Goal: Task Accomplishment & Management: Use online tool/utility

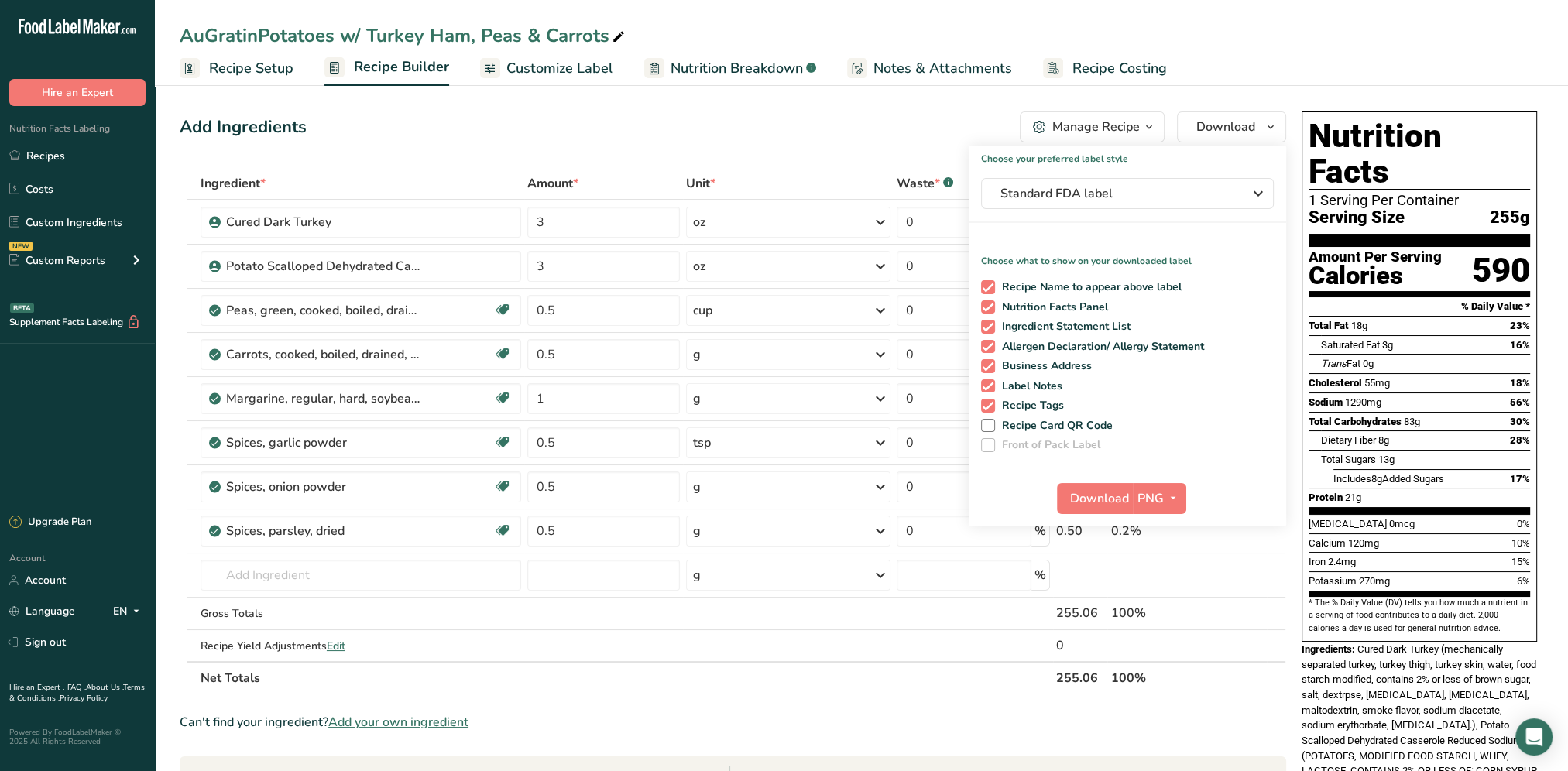
drag, startPoint x: 788, startPoint y: 28, endPoint x: 711, endPoint y: 38, distance: 77.6
click at [788, 28] on div "AuGratinPotatoes w/ Turkey Ham, Peas & Carrots" at bounding box center [861, 36] width 1412 height 28
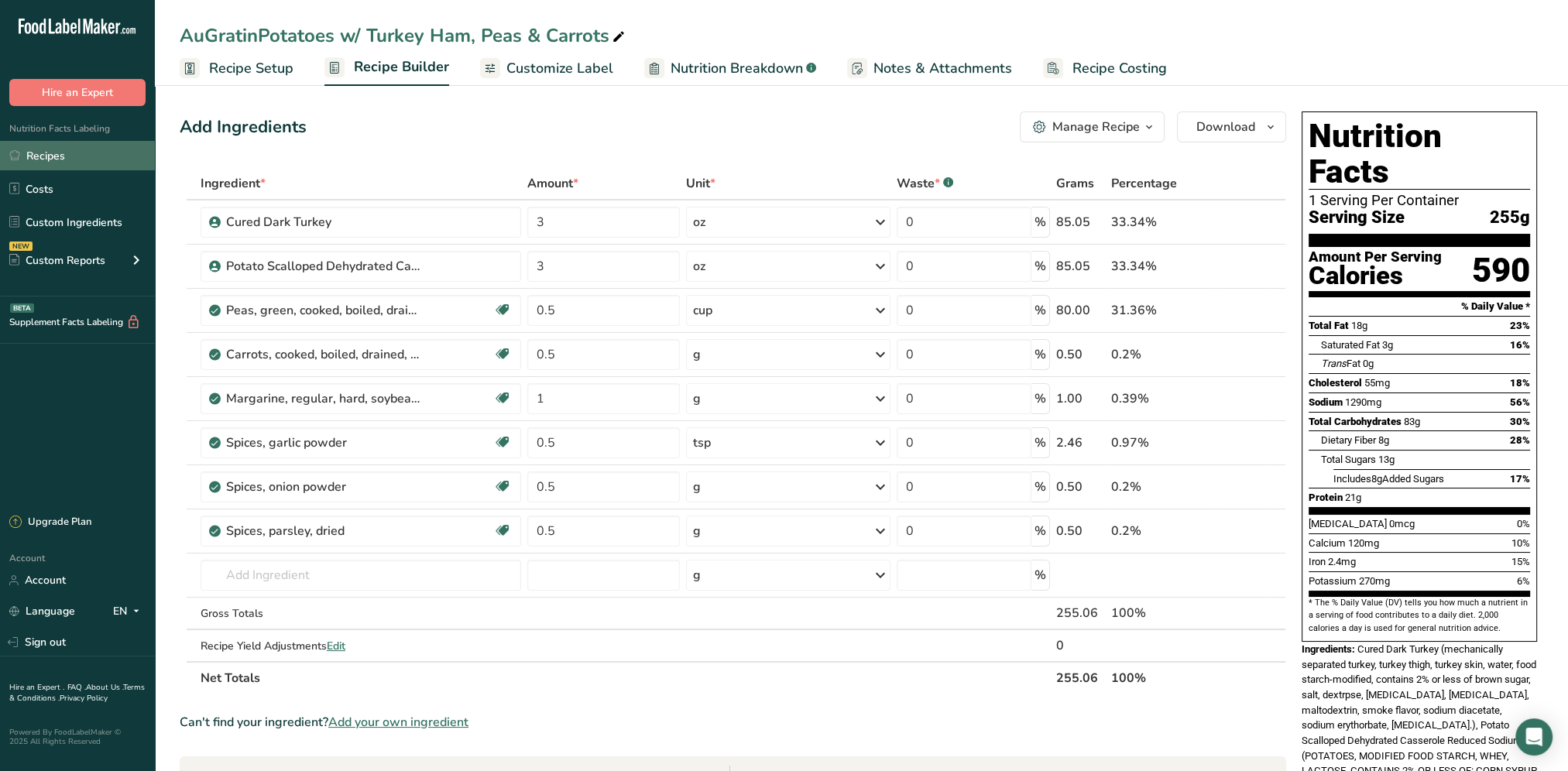
click at [52, 165] on link "Recipes" at bounding box center [77, 156] width 155 height 30
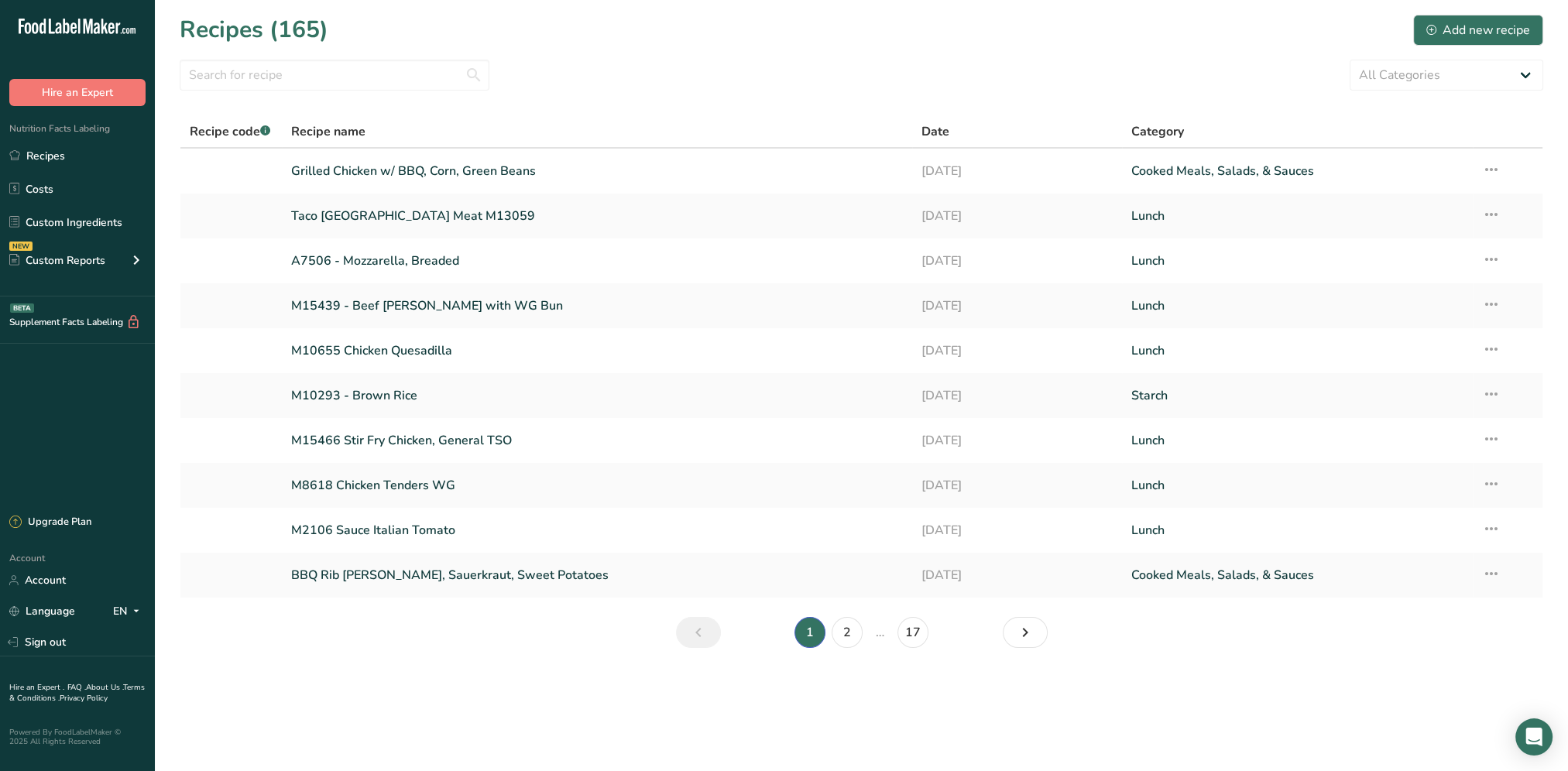
click at [857, 644] on li "2" at bounding box center [847, 632] width 38 height 31
click at [843, 635] on link "2" at bounding box center [846, 632] width 31 height 31
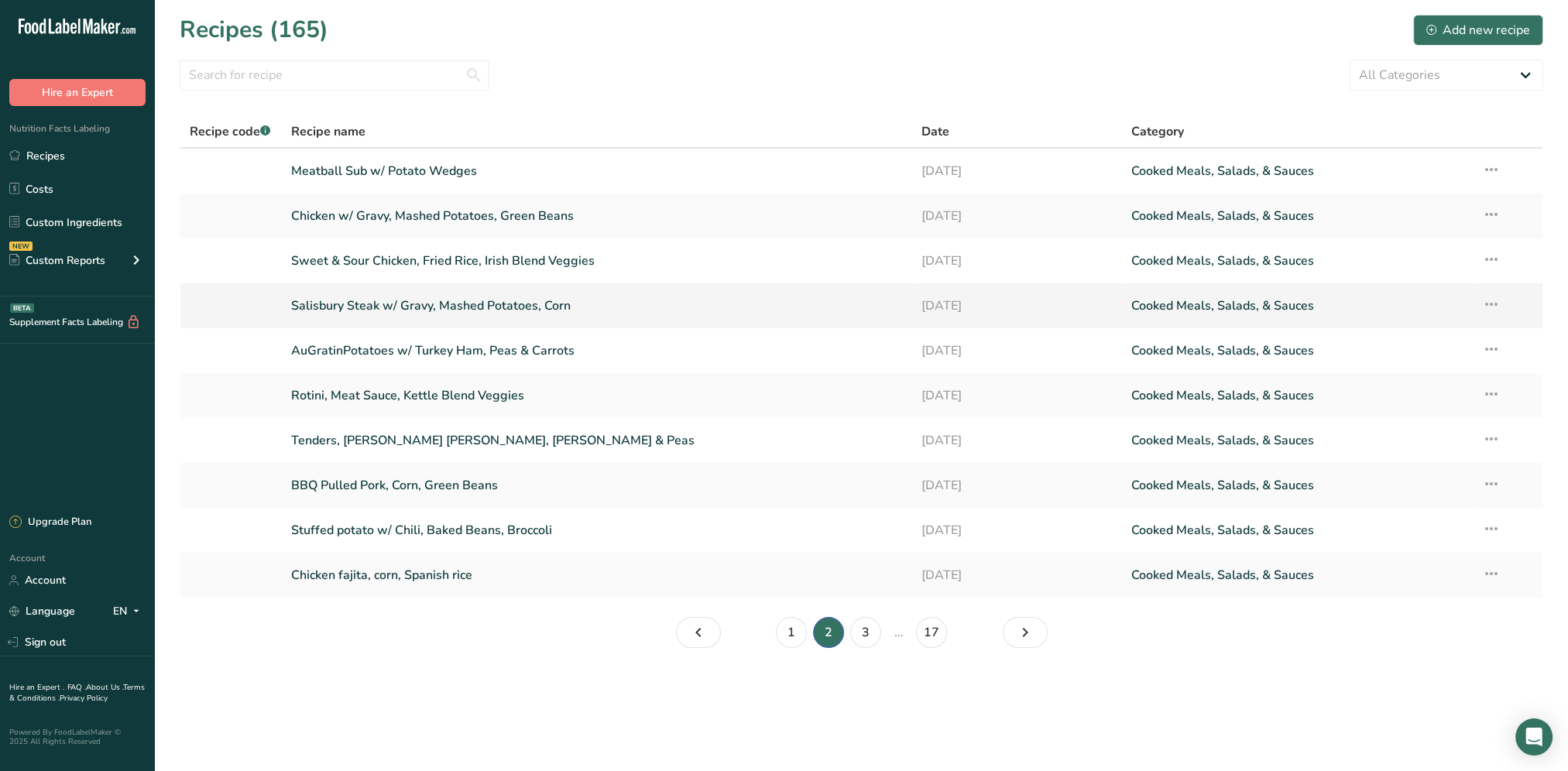
click at [441, 305] on link "Salisbury Steak w/ Gravy, Mashed Potatoes, Corn" at bounding box center [596, 305] width 611 height 33
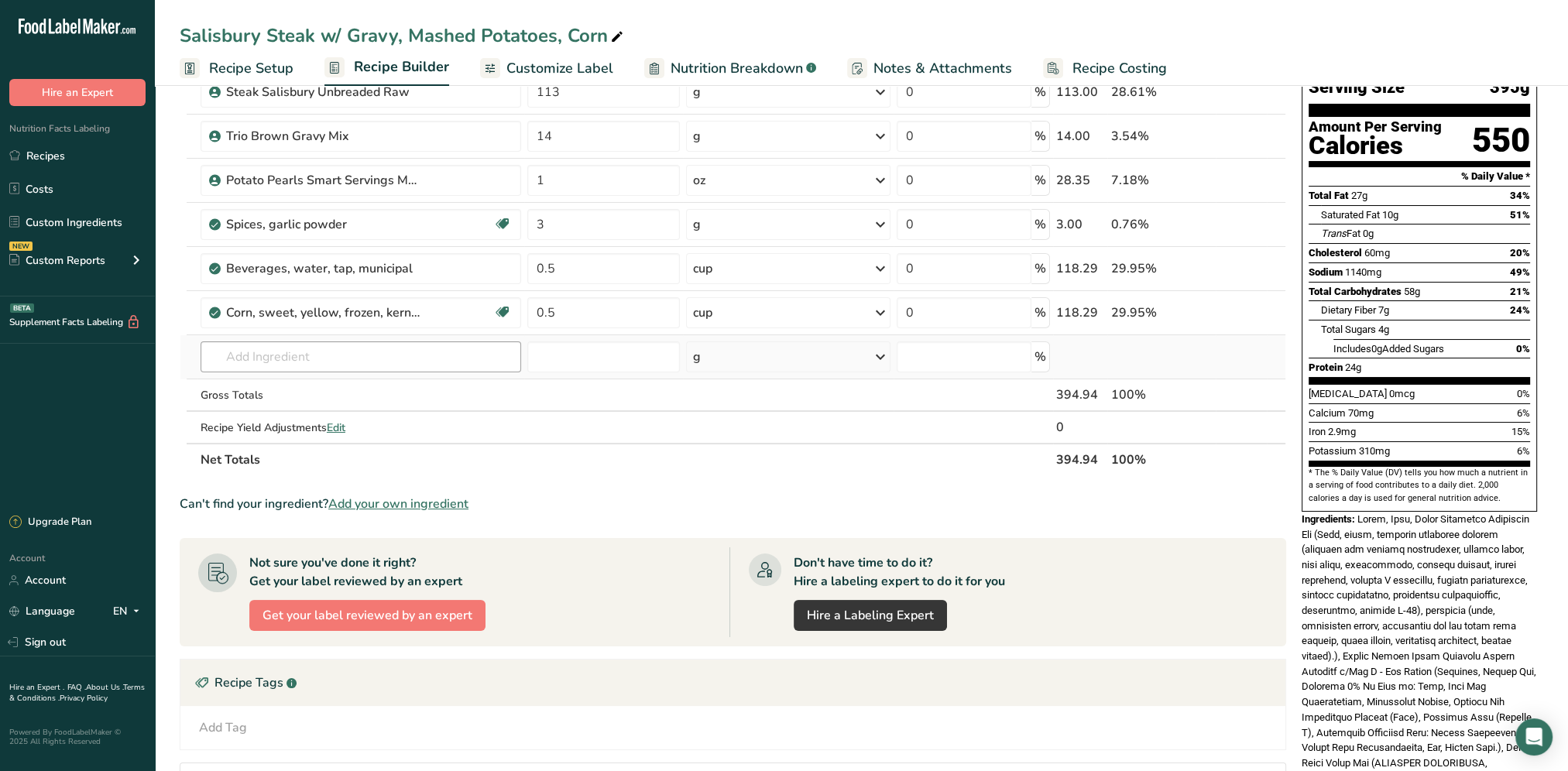
scroll to position [53, 0]
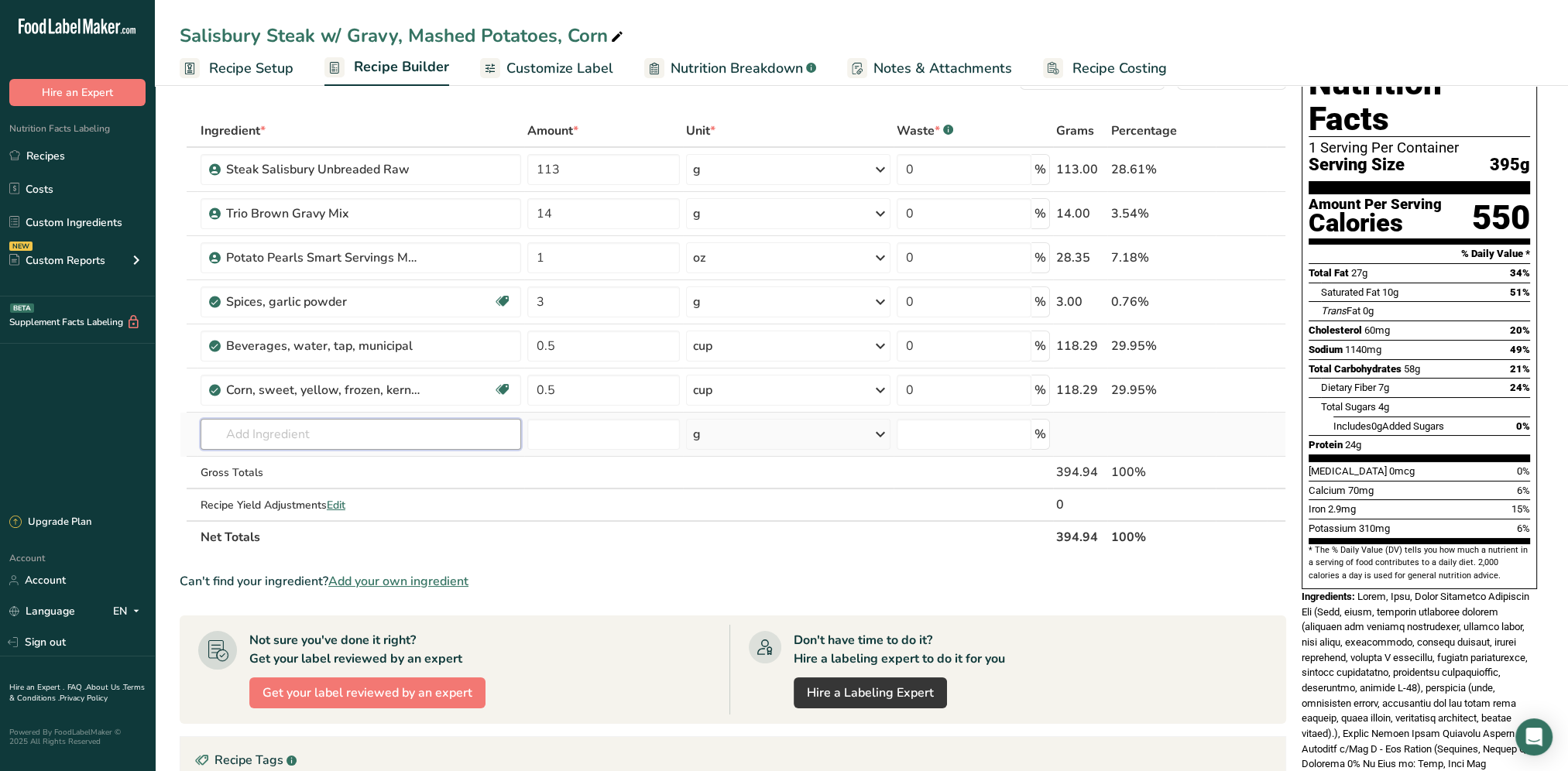
click at [321, 435] on input "text" at bounding box center [361, 434] width 321 height 31
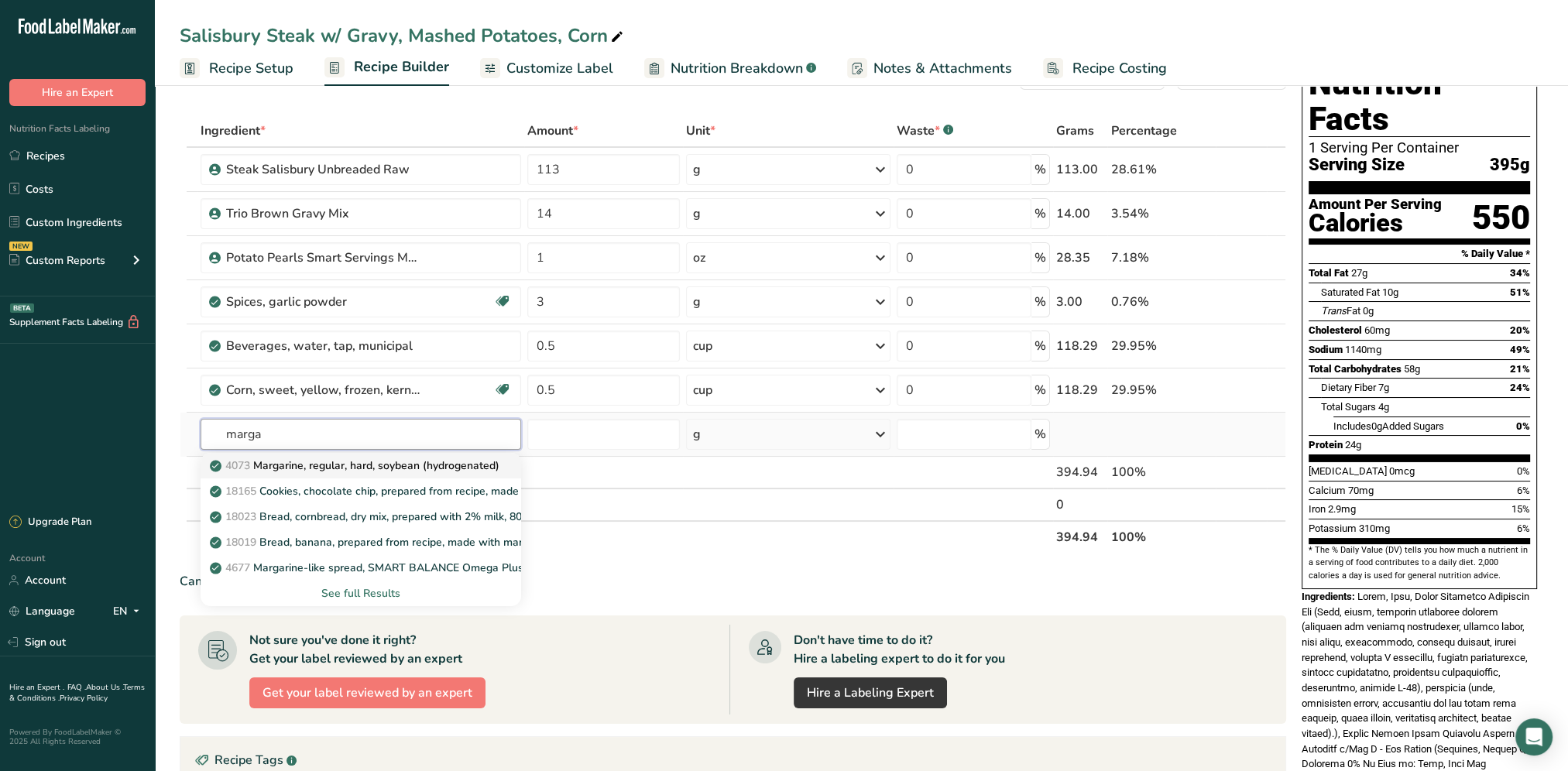
type input "marga"
click at [424, 460] on p "4073 Margarine, regular, hard, soybean (hydrogenated)" at bounding box center [356, 466] width 286 height 16
type input "Margarine, regular, hard, soybean (hydrogenated)"
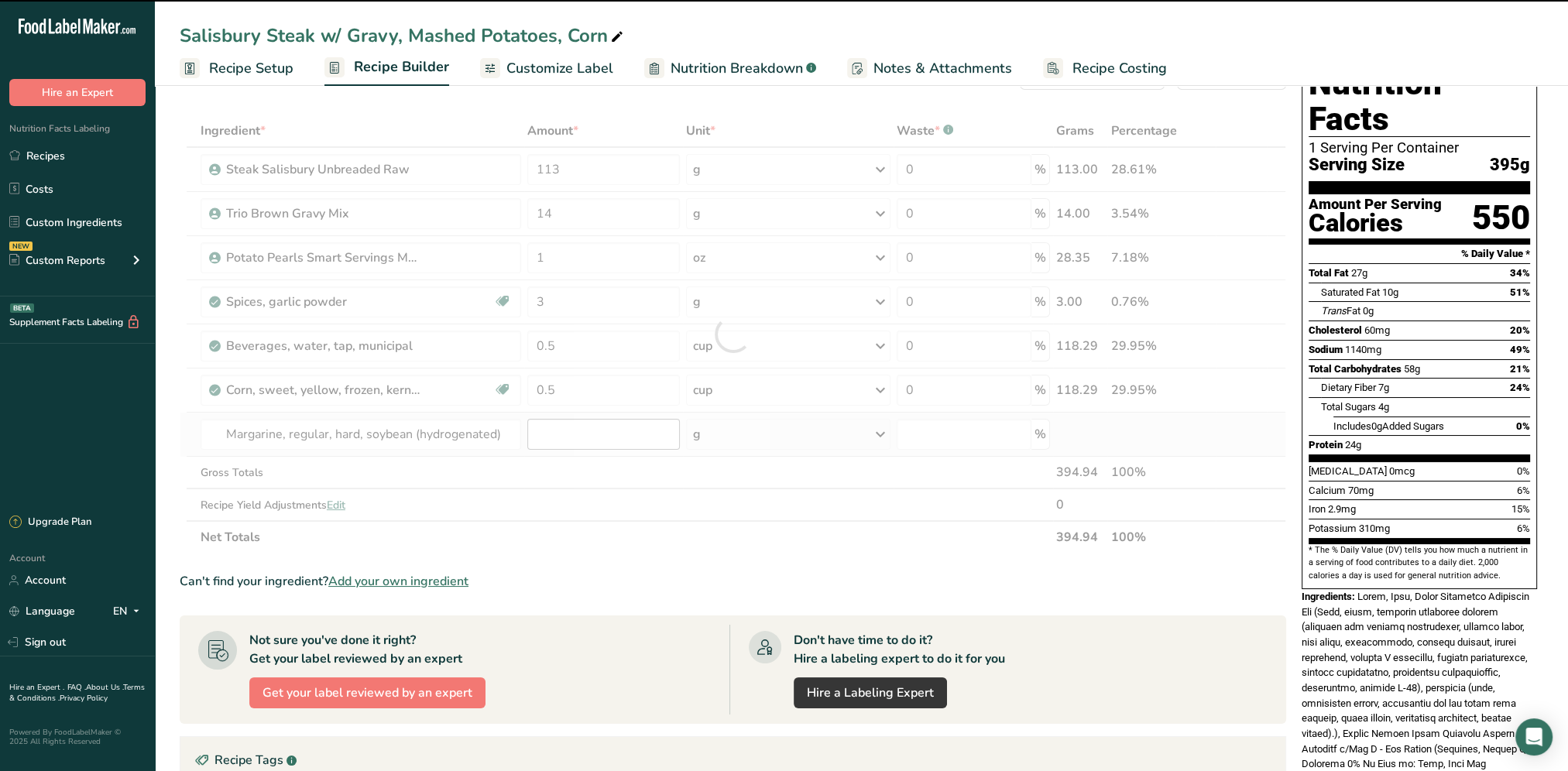
type input "0"
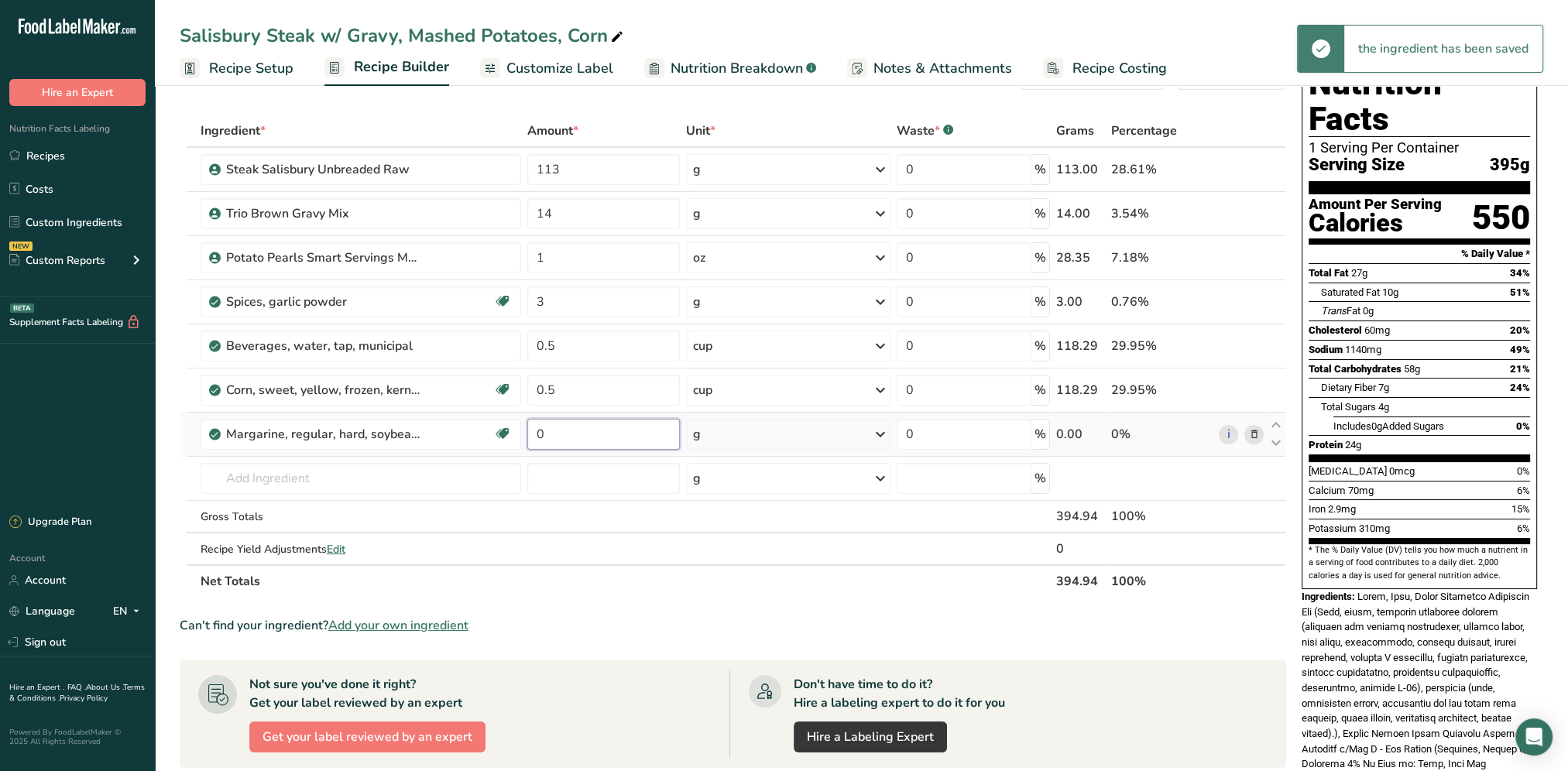
drag, startPoint x: 591, startPoint y: 434, endPoint x: 530, endPoint y: 438, distance: 61.1
click at [530, 438] on input "0" at bounding box center [603, 434] width 153 height 31
type input "2"
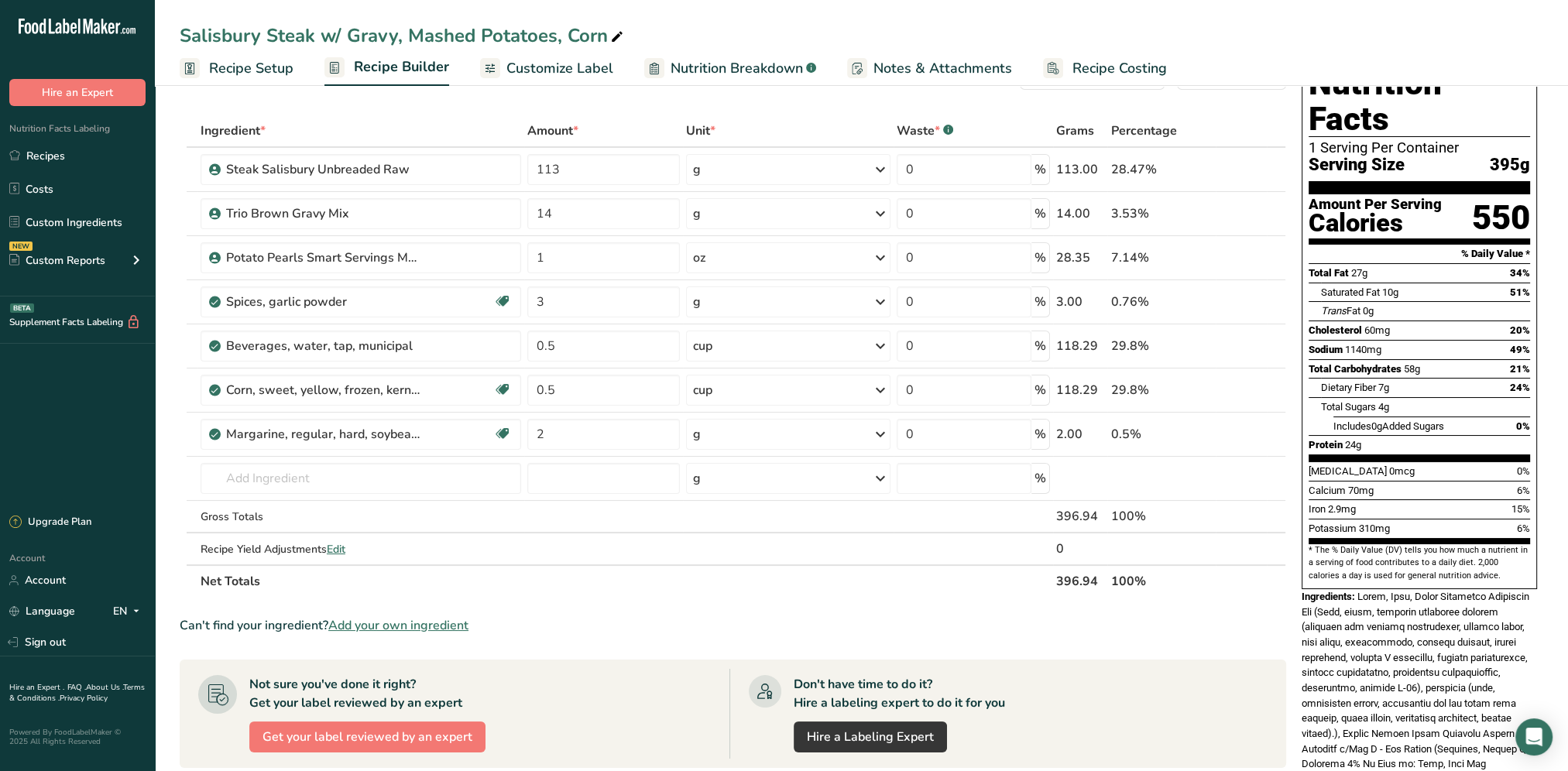
click at [810, 592] on div "Ingredient * Amount * Unit * Waste * .a-a{fill:#347362;}.b-a{fill:#fff;} Grams …" at bounding box center [732, 357] width 1106 height 484
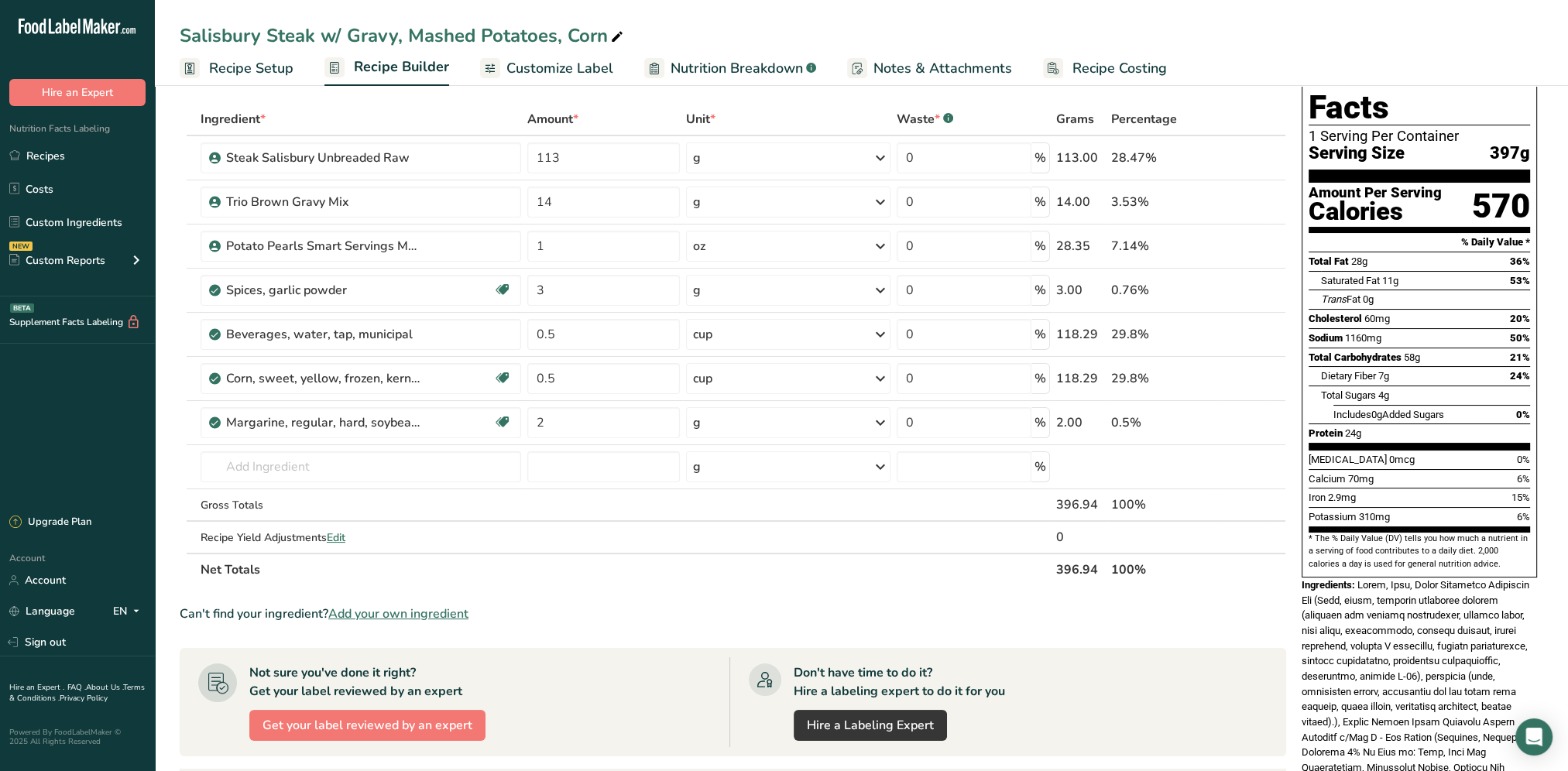
scroll to position [0, 0]
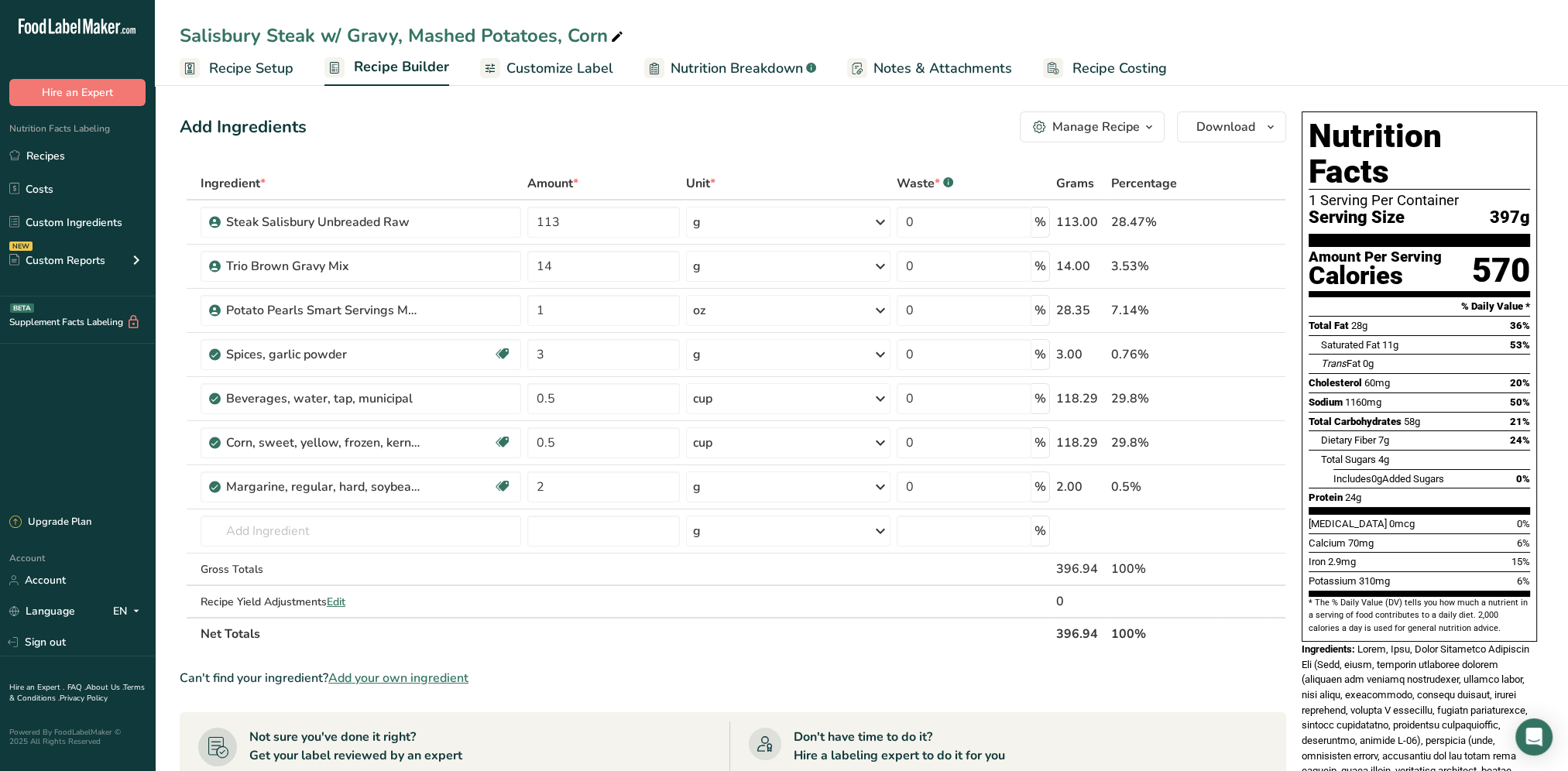
click at [567, 66] on span "Customize Label" at bounding box center [560, 68] width 107 height 21
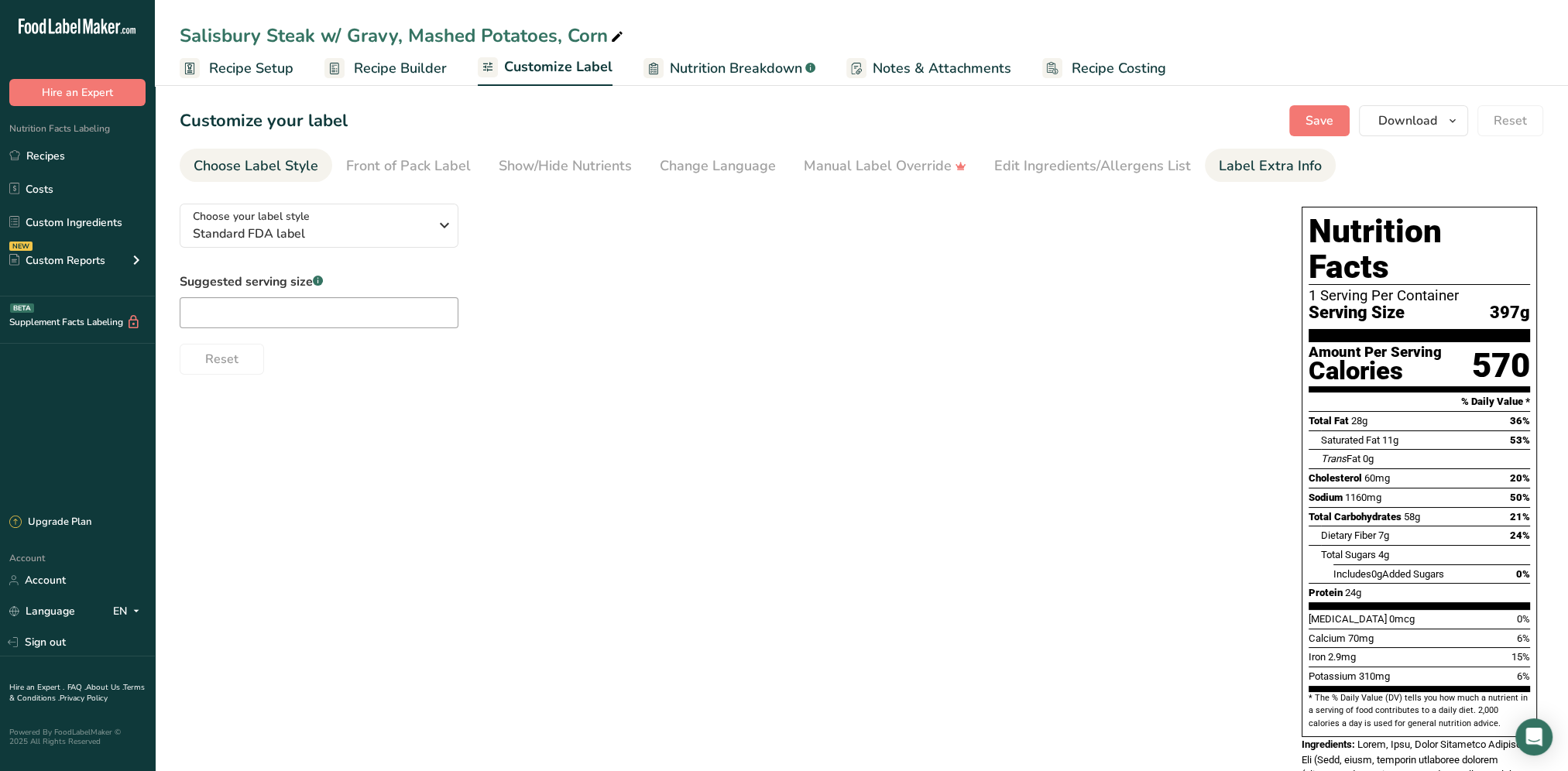
click at [1258, 167] on div "Label Extra Info" at bounding box center [1270, 165] width 103 height 21
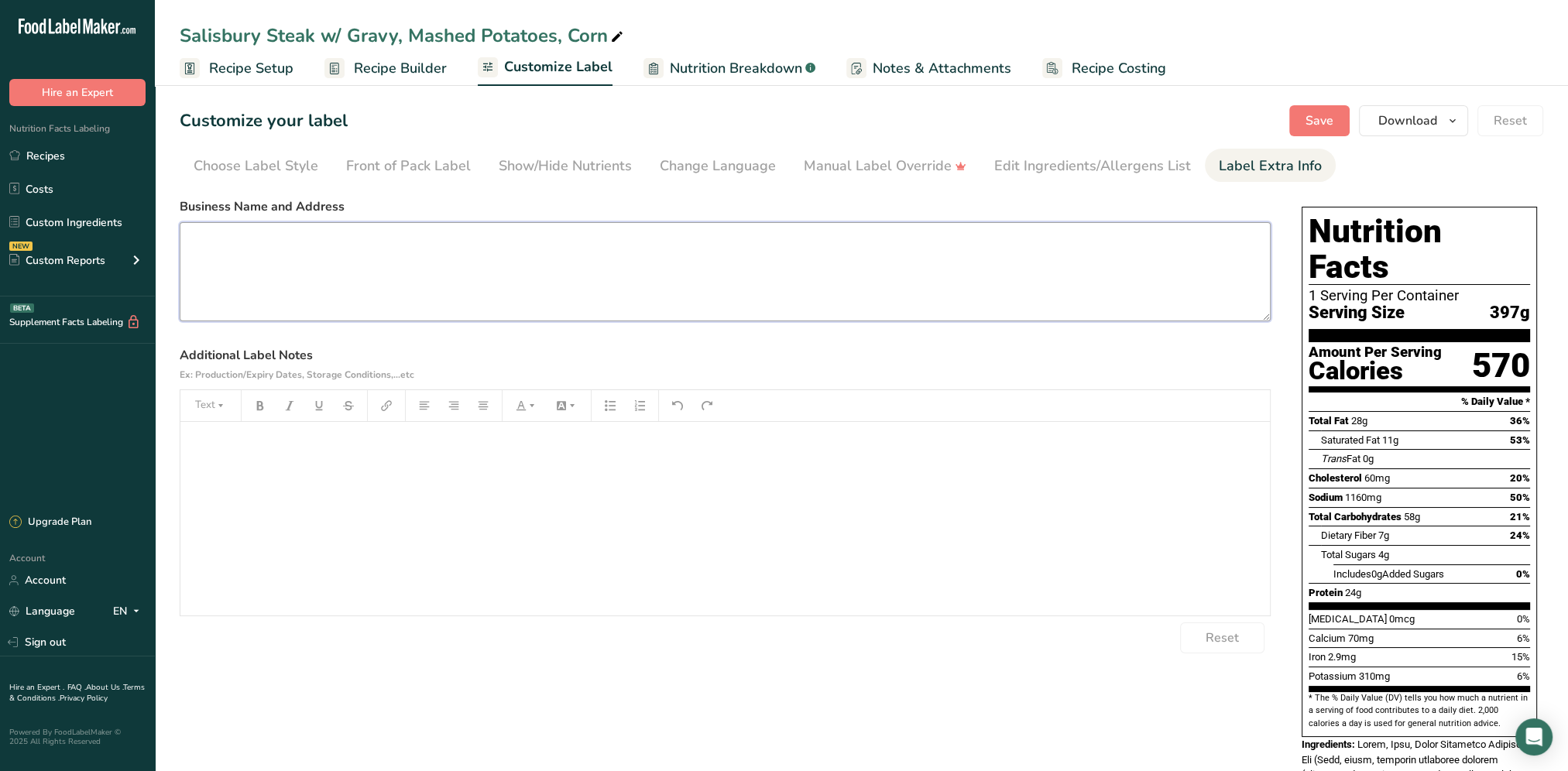
click at [254, 245] on textarea at bounding box center [724, 272] width 1091 height 99
click at [268, 455] on div "﻿" at bounding box center [725, 518] width 1090 height 193
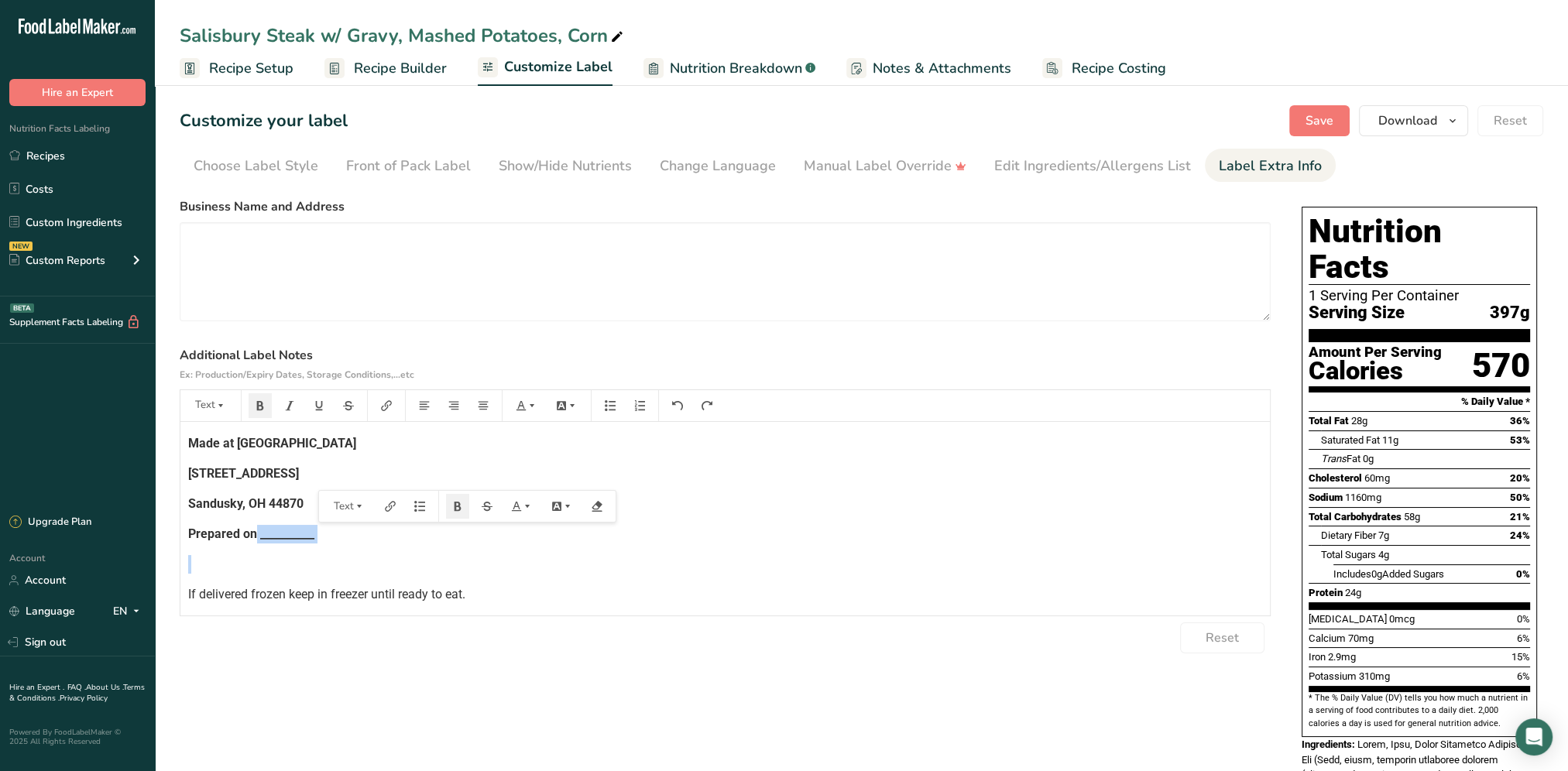
drag, startPoint x: 328, startPoint y: 544, endPoint x: 256, endPoint y: 536, distance: 72.4
click at [256, 536] on div "Made at [GEOGRAPHIC_DATA] [STREET_ADDRESS] Prepared on __________ If delivered …" at bounding box center [725, 589] width 1090 height 333
click at [301, 558] on p at bounding box center [725, 564] width 1074 height 19
drag, startPoint x: 314, startPoint y: 533, endPoint x: 261, endPoint y: 536, distance: 53.1
click at [261, 536] on p "Prepared on __________" at bounding box center [725, 534] width 1074 height 19
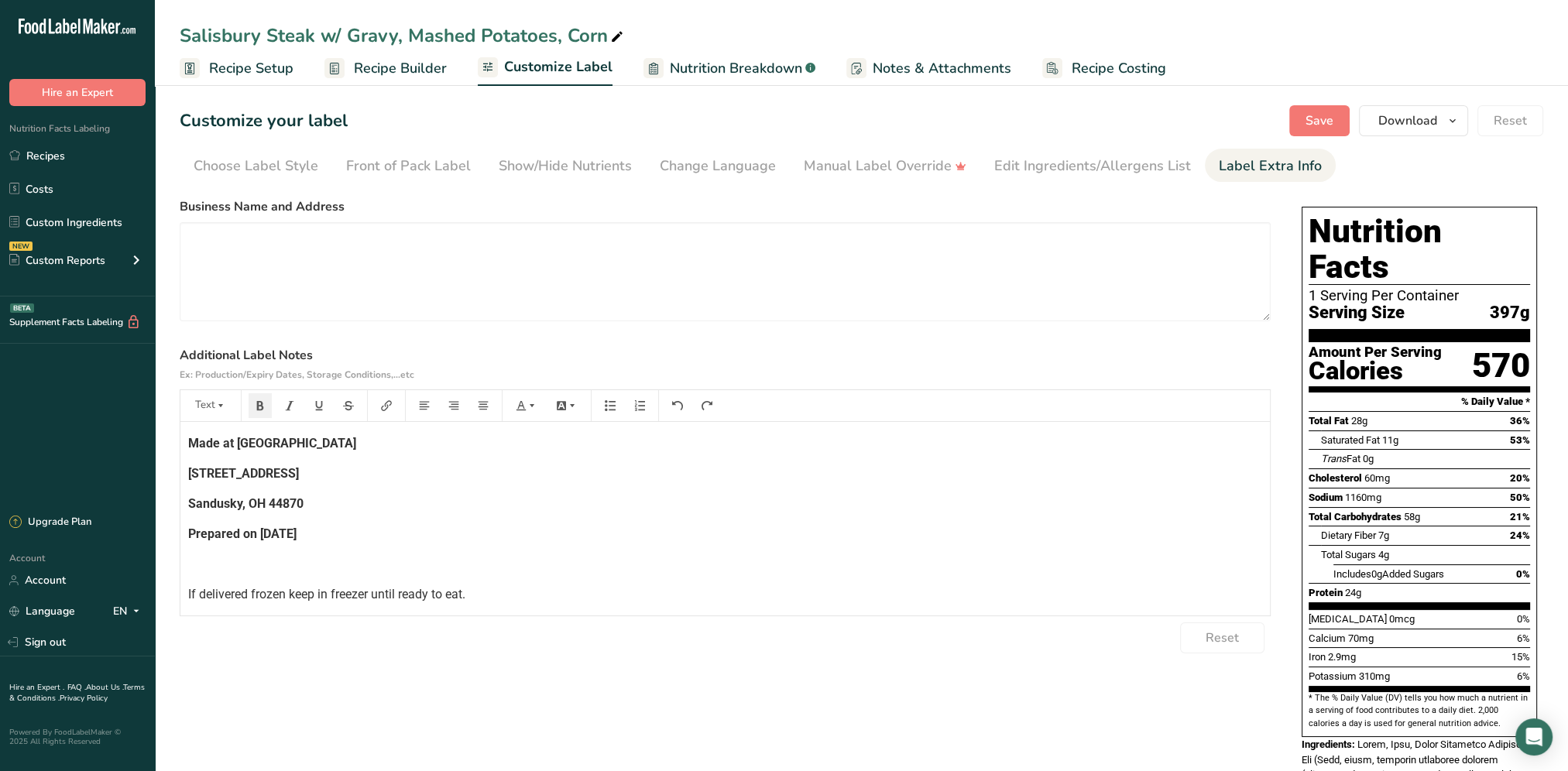
scroll to position [151, 0]
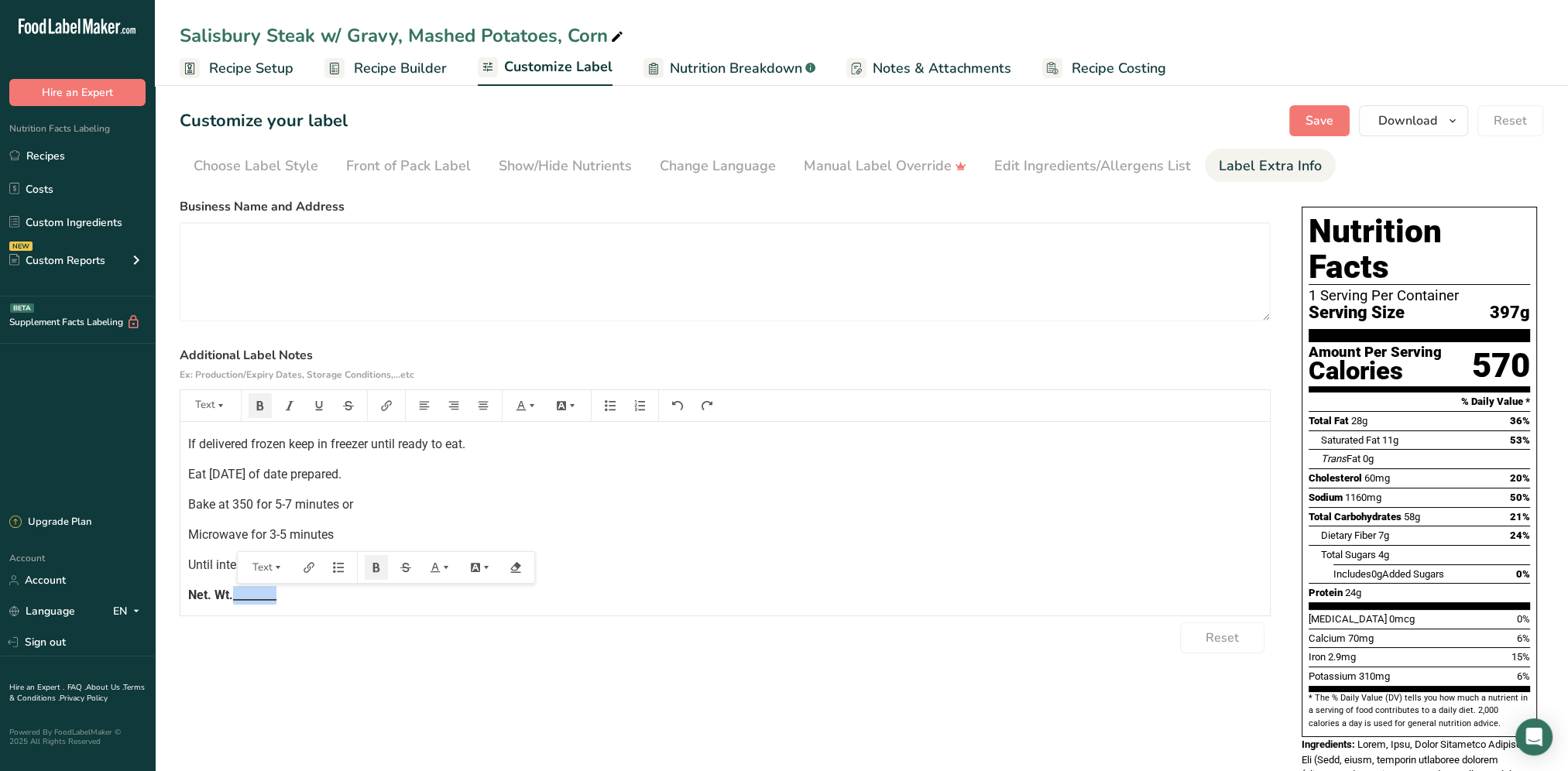
drag, startPoint x: 278, startPoint y: 600, endPoint x: 235, endPoint y: 600, distance: 43.0
click at [235, 600] on p "Net. Wt.________" at bounding box center [725, 596] width 1074 height 19
click at [1337, 119] on button "Save" at bounding box center [1318, 120] width 60 height 31
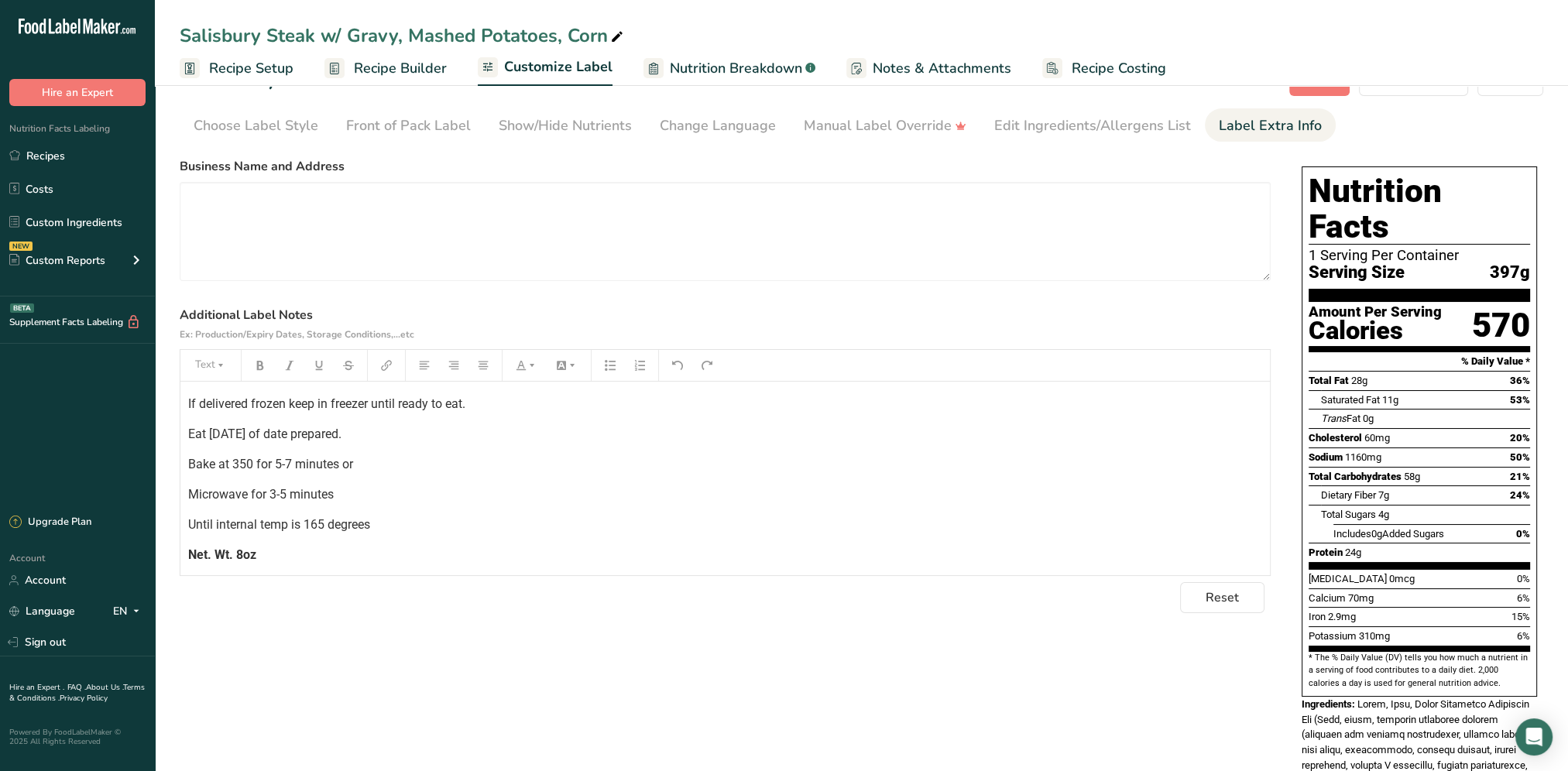
scroll to position [0, 0]
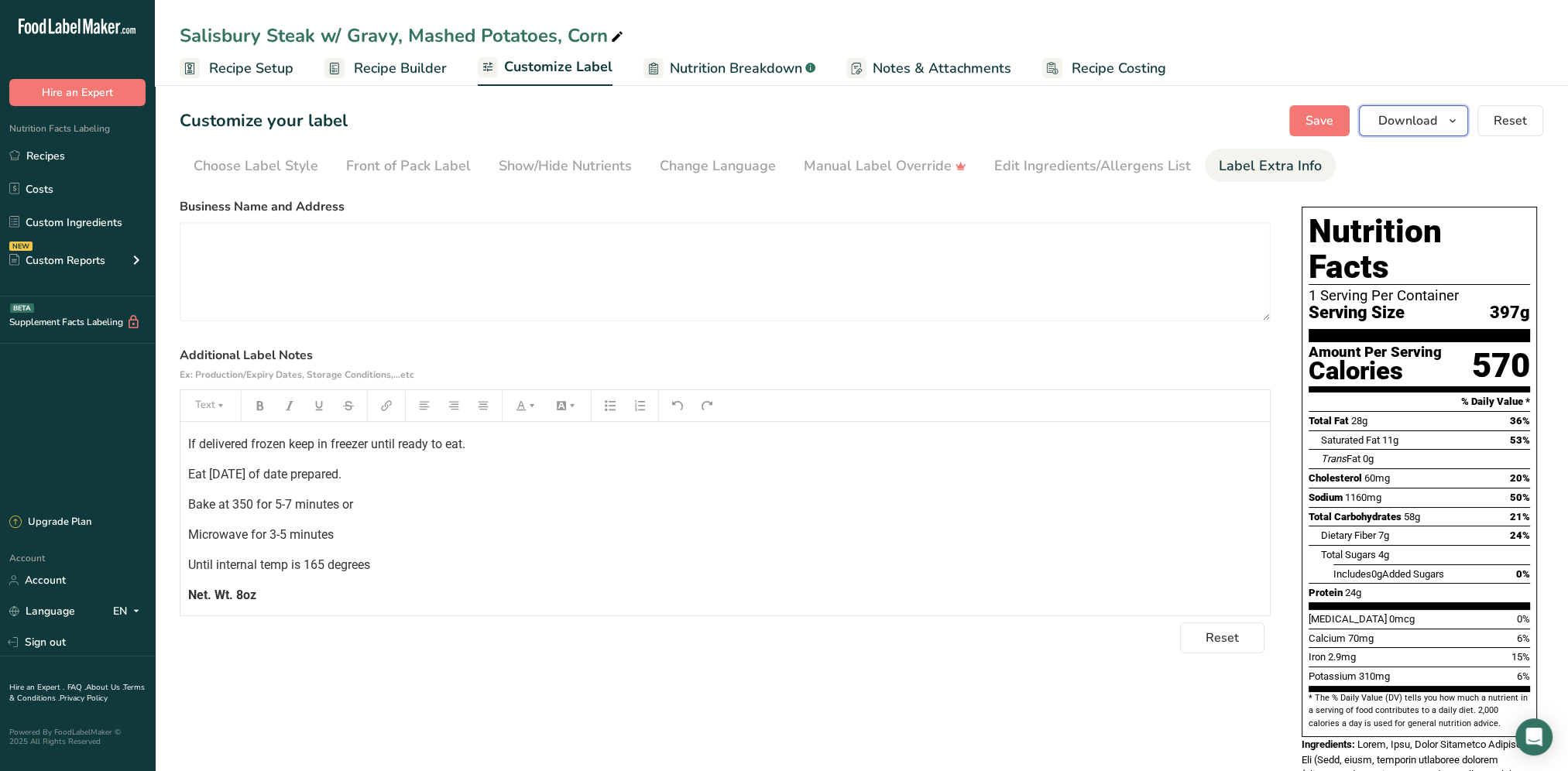
click at [1423, 115] on span "Download" at bounding box center [1407, 121] width 58 height 19
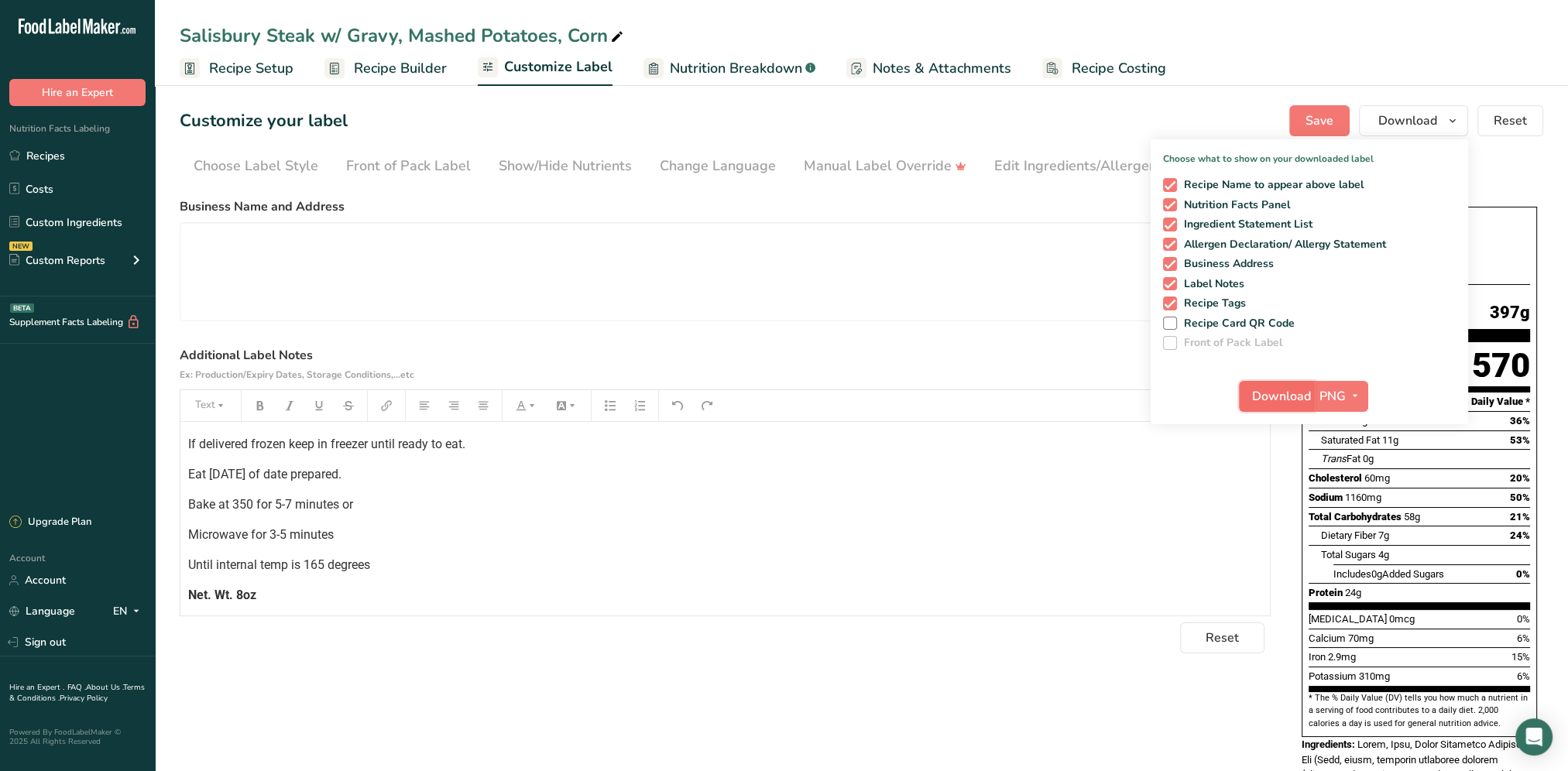
click at [1285, 406] on button "Download" at bounding box center [1276, 396] width 76 height 31
